Goal: Task Accomplishment & Management: Use online tool/utility

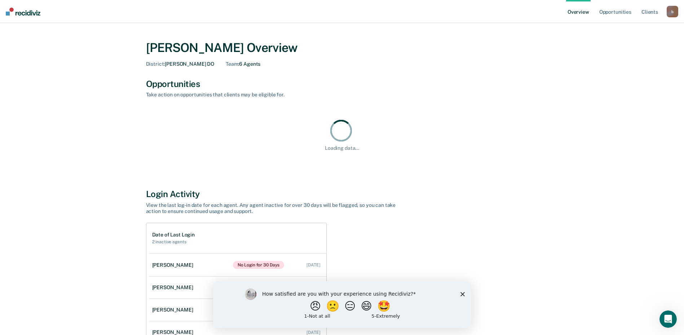
scroll to position [70, 0]
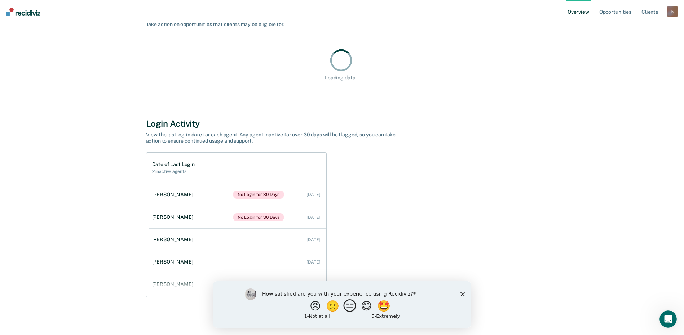
click at [345, 308] on button "😑" at bounding box center [350, 305] width 17 height 14
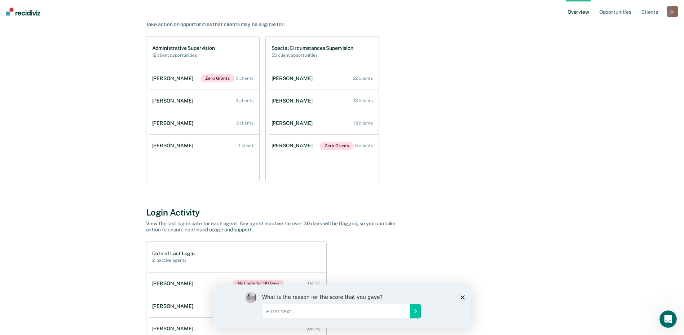
click at [462, 296] on icon "Close survey" at bounding box center [462, 297] width 4 height 4
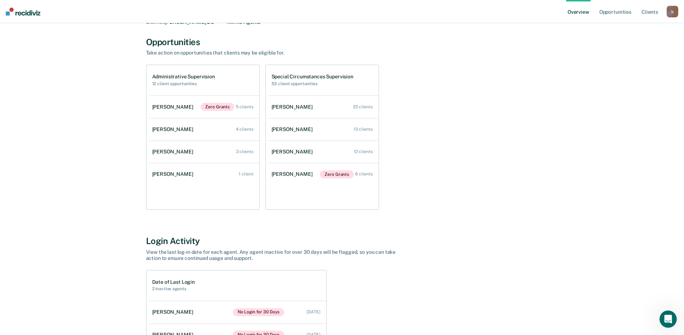
scroll to position [0, 0]
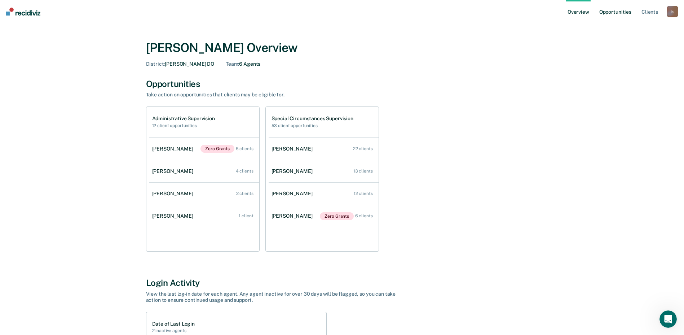
click at [621, 10] on link "Opportunities" at bounding box center [615, 11] width 35 height 23
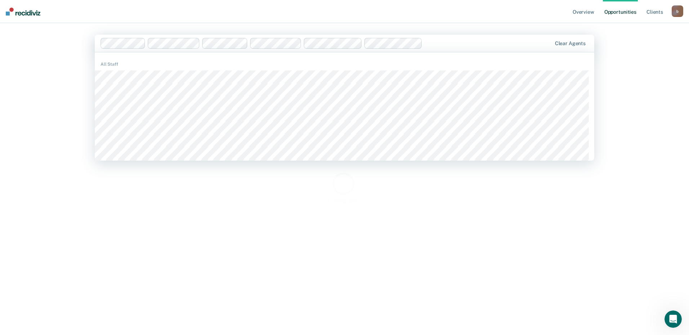
click at [59, 120] on div "Overview Opportunities Client s [EMAIL_ADDRESS][DOMAIN_NAME] b Profile How it w…" at bounding box center [344, 167] width 689 height 335
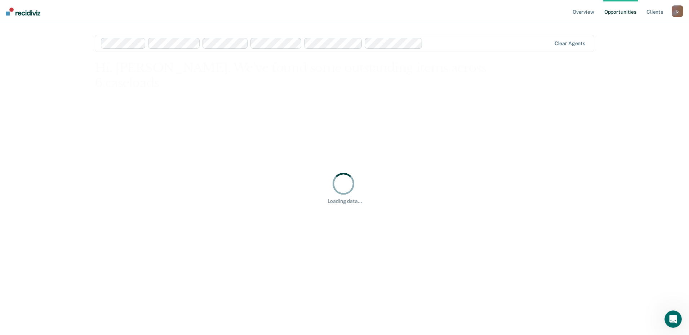
click at [438, 40] on div at bounding box center [488, 43] width 125 height 8
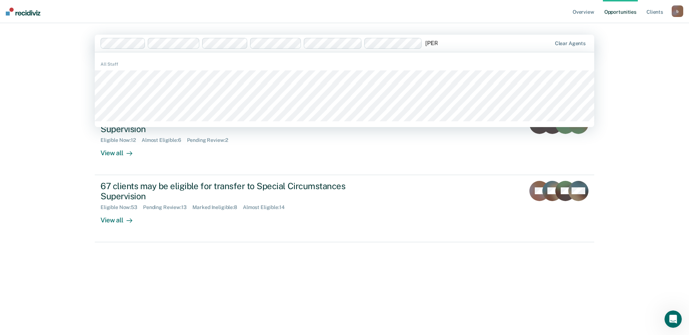
type input "[PERSON_NAME]"
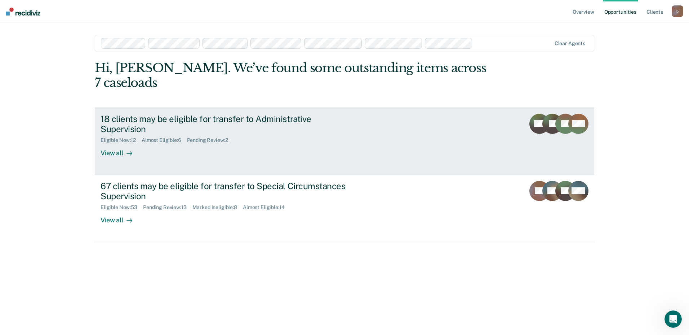
click at [393, 123] on link "18 clients may be eligible for transfer to Administrative Supervision Eligible …" at bounding box center [345, 140] width 500 height 67
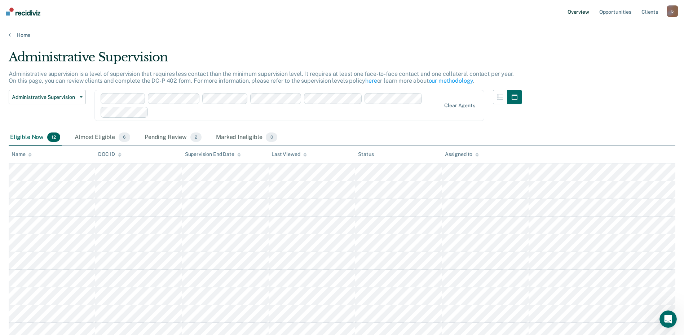
click at [572, 13] on link "Overview" at bounding box center [578, 11] width 25 height 23
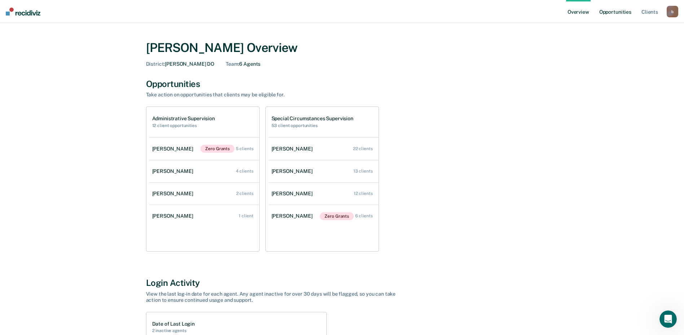
click at [622, 12] on link "Opportunities" at bounding box center [615, 11] width 35 height 23
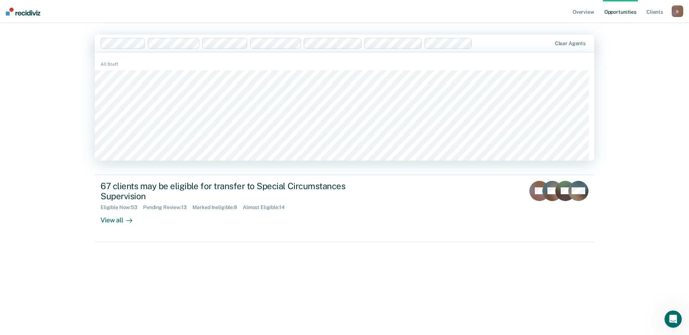
click at [605, 62] on div "Overview Opportunities Client s [EMAIL_ADDRESS][DOMAIN_NAME] b Profile How it w…" at bounding box center [344, 167] width 689 height 335
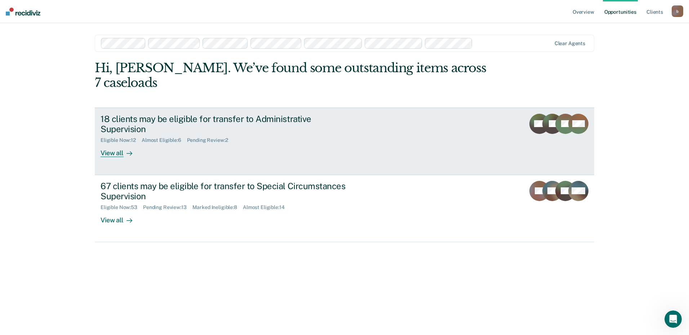
click at [301, 114] on div "18 clients may be eligible for transfer to Administrative Supervision" at bounding box center [227, 124] width 253 height 21
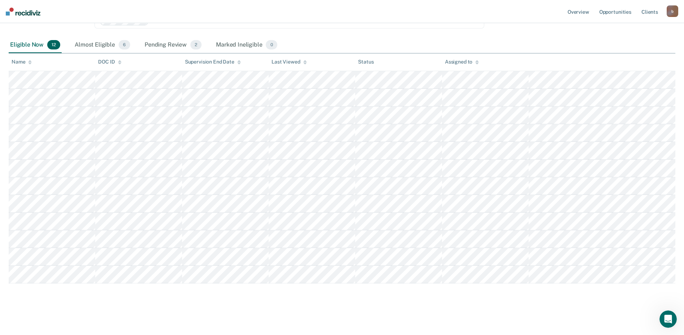
scroll to position [93, 0]
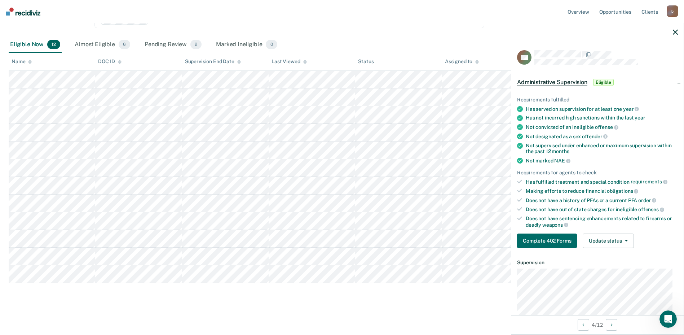
click at [674, 34] on icon "button" at bounding box center [675, 32] width 5 height 5
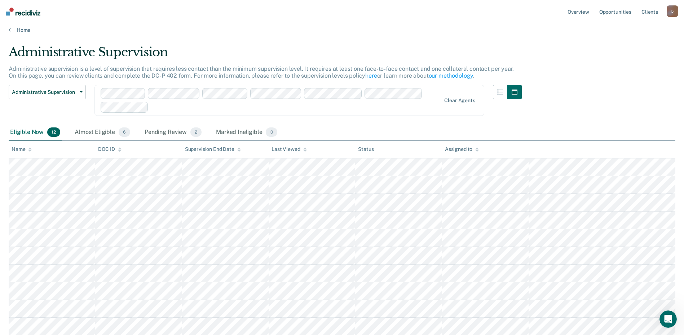
scroll to position [0, 0]
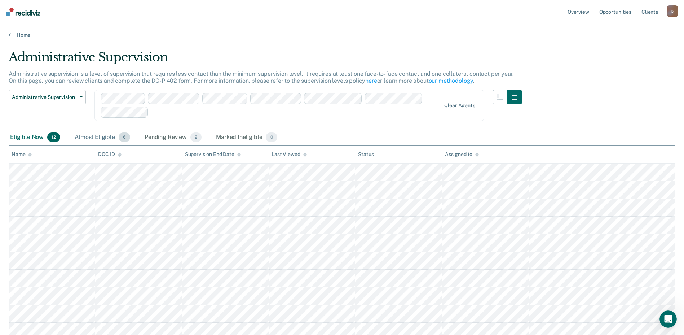
click at [83, 136] on div "Almost Eligible 6" at bounding box center [102, 137] width 58 height 16
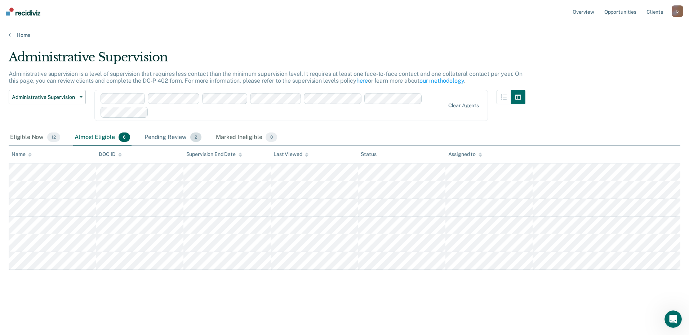
click at [163, 140] on div "Pending Review 2" at bounding box center [173, 137] width 60 height 16
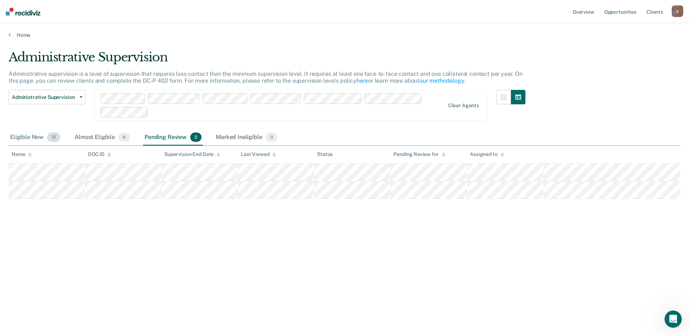
click at [23, 135] on div "Eligible Now 12" at bounding box center [35, 137] width 53 height 16
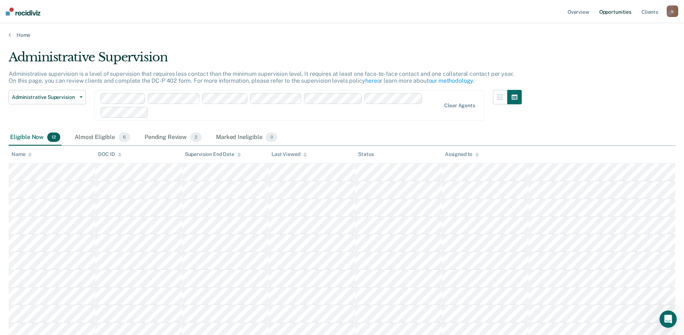
click at [628, 12] on link "Opportunities" at bounding box center [615, 11] width 35 height 23
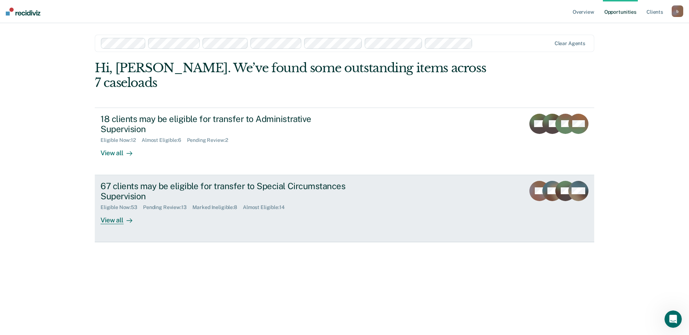
click at [350, 201] on div "Eligible Now : 53 Pending Review : 13 Marked Ineligible : 8 Almost Eligible : 14" at bounding box center [227, 205] width 253 height 9
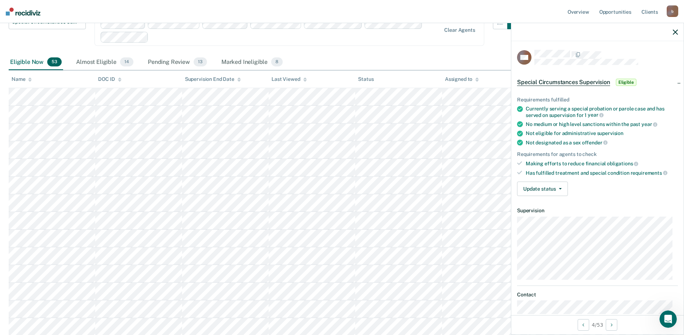
scroll to position [108, 0]
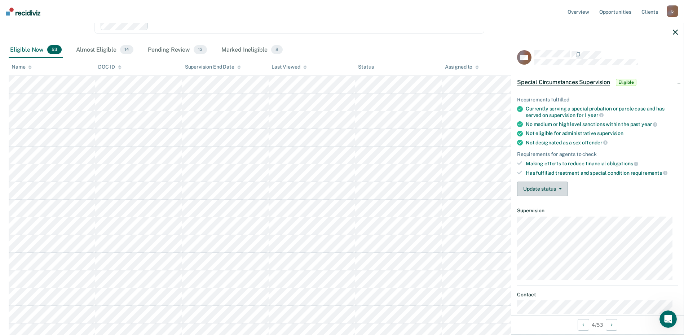
click at [562, 185] on button "Update status" at bounding box center [542, 188] width 51 height 14
click at [561, 185] on button "Update status" at bounding box center [542, 188] width 51 height 14
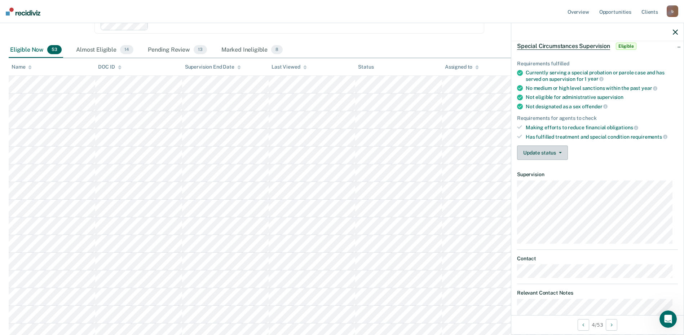
scroll to position [0, 0]
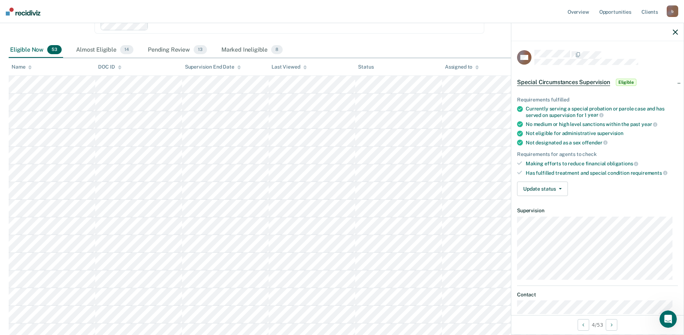
click at [495, 44] on div "Eligible Now 53 Almost Eligible 14 Pending Review 13 Marked Ineligible 8" at bounding box center [342, 50] width 667 height 16
click at [675, 32] on icon "button" at bounding box center [675, 32] width 5 height 5
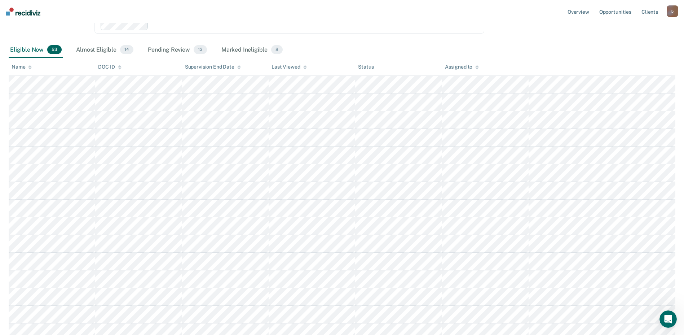
scroll to position [72, 0]
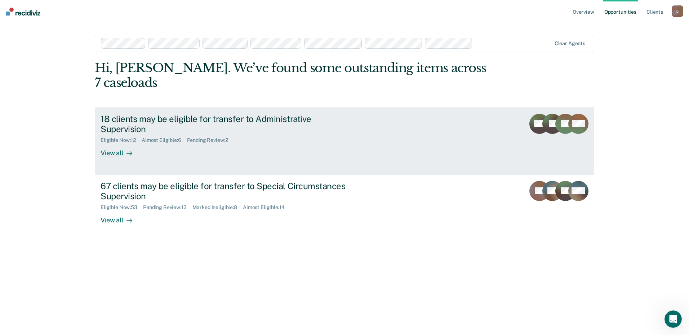
click at [291, 134] on div "Eligible Now : 12 Almost Eligible : 6 Pending Review : 2" at bounding box center [227, 138] width 253 height 9
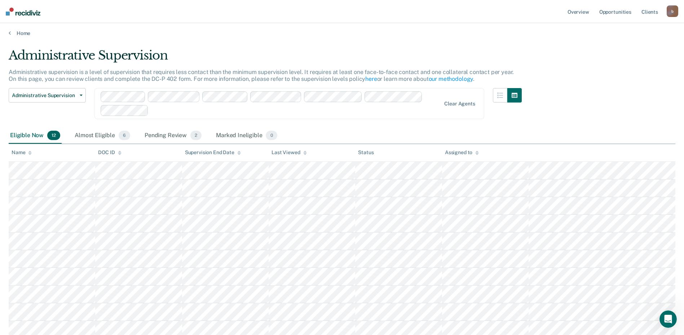
scroll to position [36, 0]
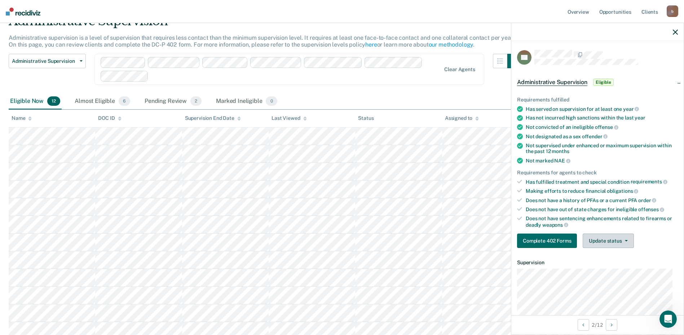
click at [606, 243] on button "Update status" at bounding box center [608, 240] width 51 height 14
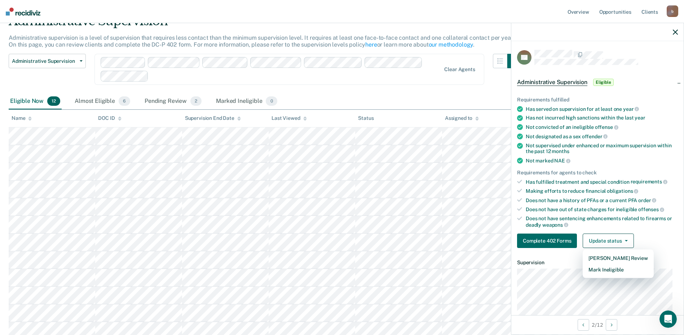
click at [467, 96] on div "Eligible Now 12 Almost Eligible 6 Pending Review 2 Marked Ineligible 0" at bounding box center [342, 101] width 667 height 16
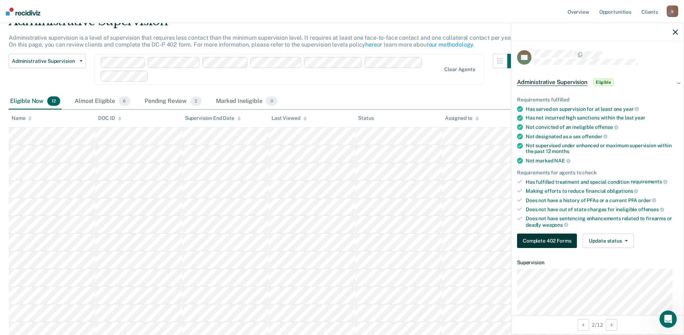
click at [558, 242] on button "Complete 402 Forms" at bounding box center [547, 240] width 60 height 14
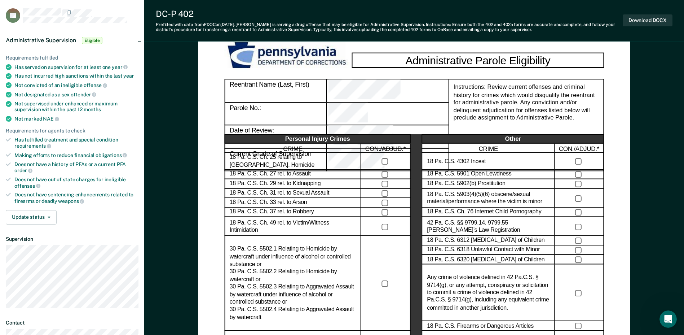
scroll to position [36, 0]
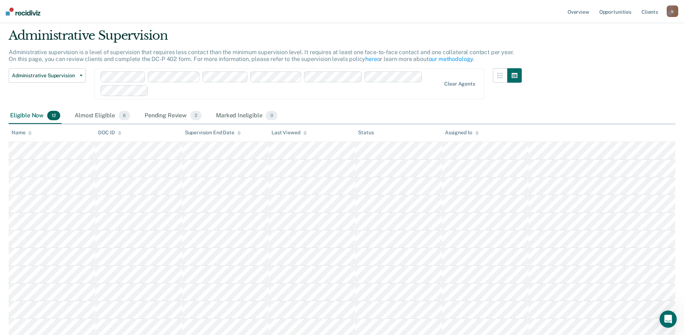
scroll to position [21, 0]
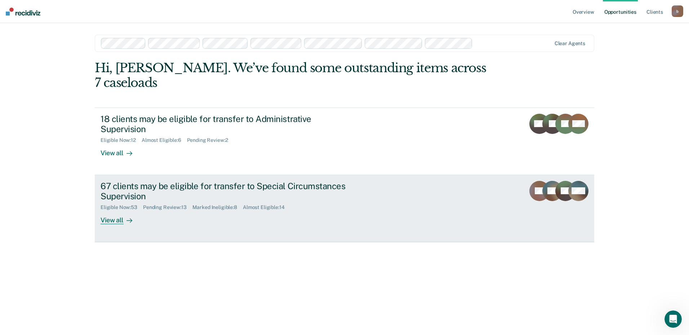
click at [330, 184] on div "67 clients may be eligible for transfer to Special Circumstances Supervision" at bounding box center [227, 191] width 253 height 21
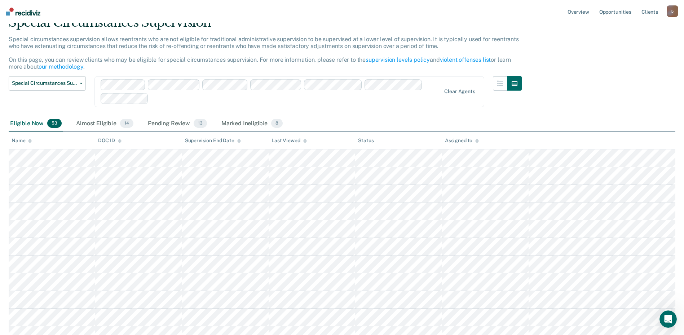
scroll to position [72, 0]
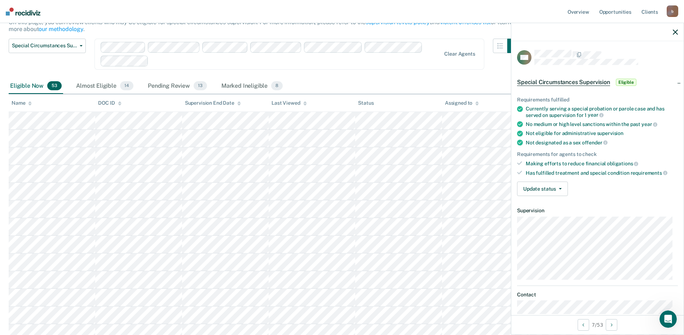
click at [678, 32] on div at bounding box center [597, 32] width 172 height 18
click at [676, 32] on icon "button" at bounding box center [675, 32] width 5 height 5
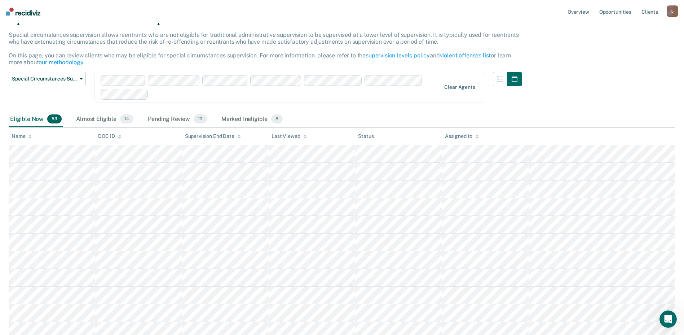
scroll to position [36, 0]
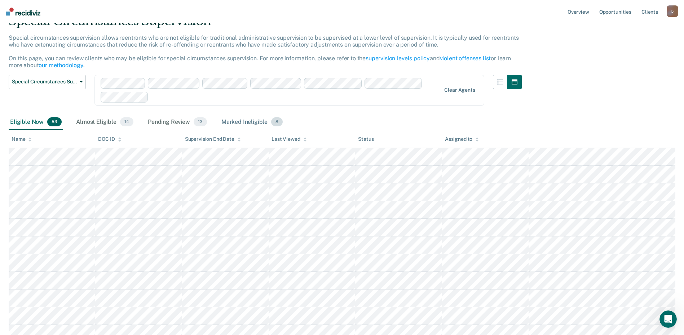
click at [242, 124] on div "Marked Ineligible 8" at bounding box center [252, 122] width 65 height 16
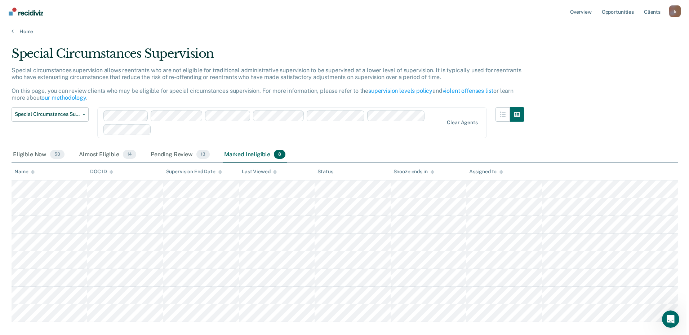
scroll to position [0, 0]
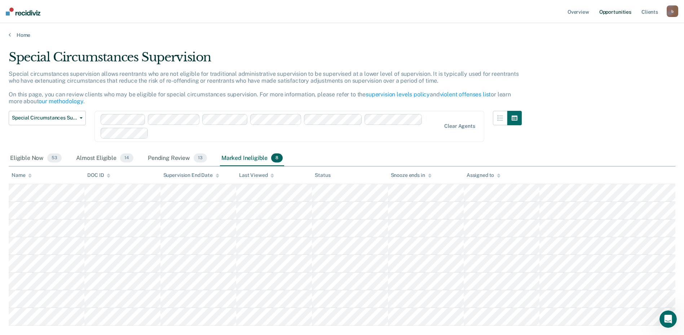
click at [604, 10] on link "Opportunities" at bounding box center [615, 11] width 35 height 23
